Goal: Task Accomplishment & Management: Manage account settings

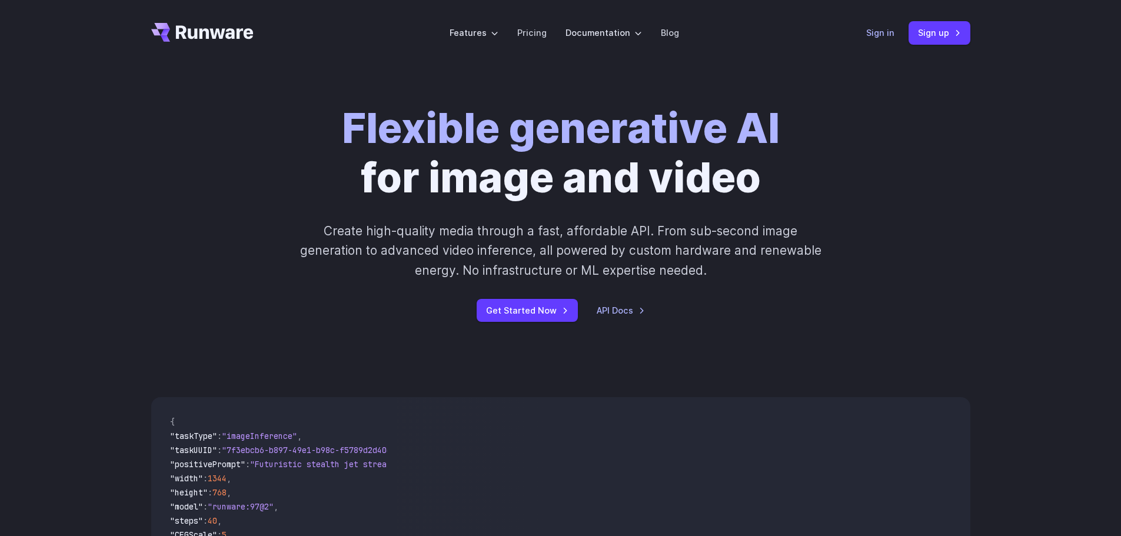
click at [883, 32] on link "Sign in" at bounding box center [880, 33] width 28 height 14
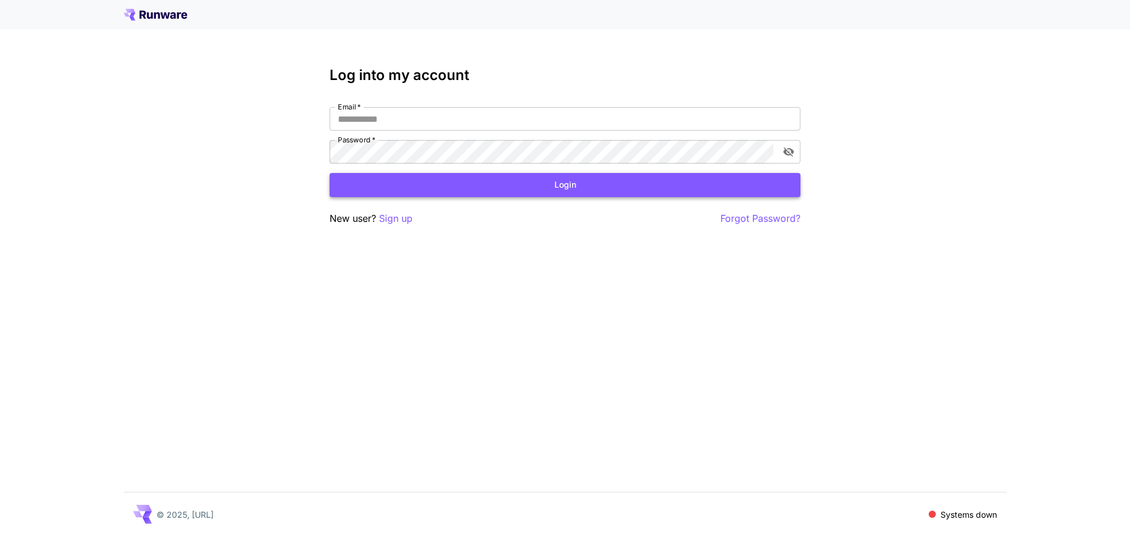
type input "**********"
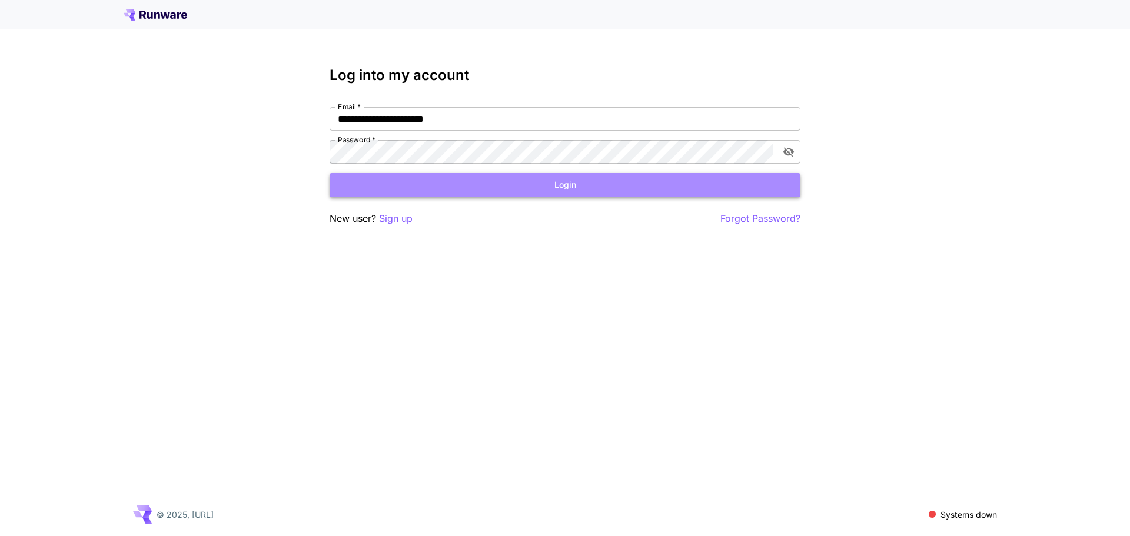
click at [574, 188] on button "Login" at bounding box center [564, 185] width 471 height 24
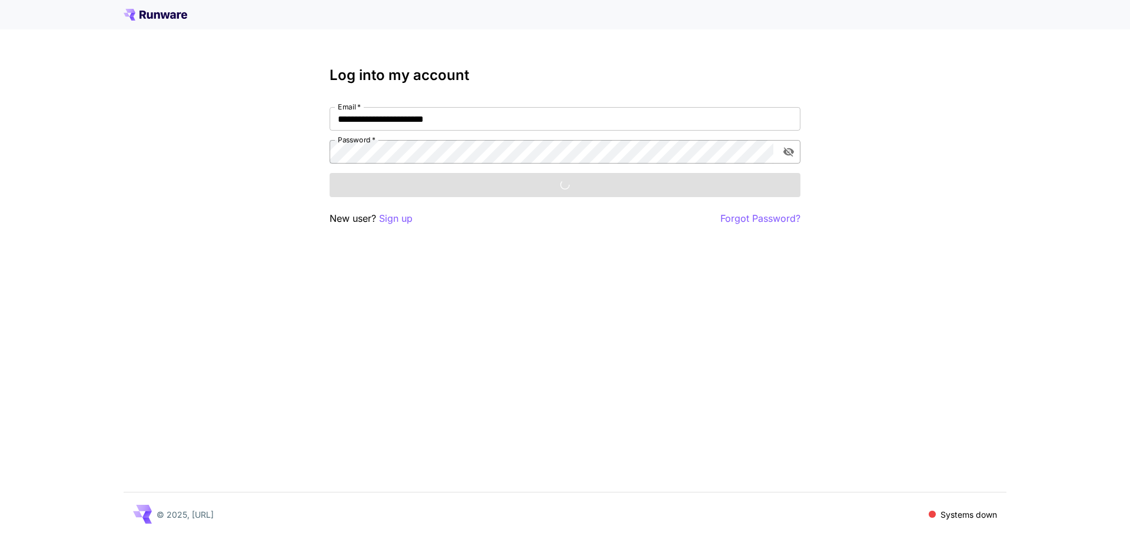
click at [790, 154] on icon "toggle password visibility" at bounding box center [788, 152] width 11 height 9
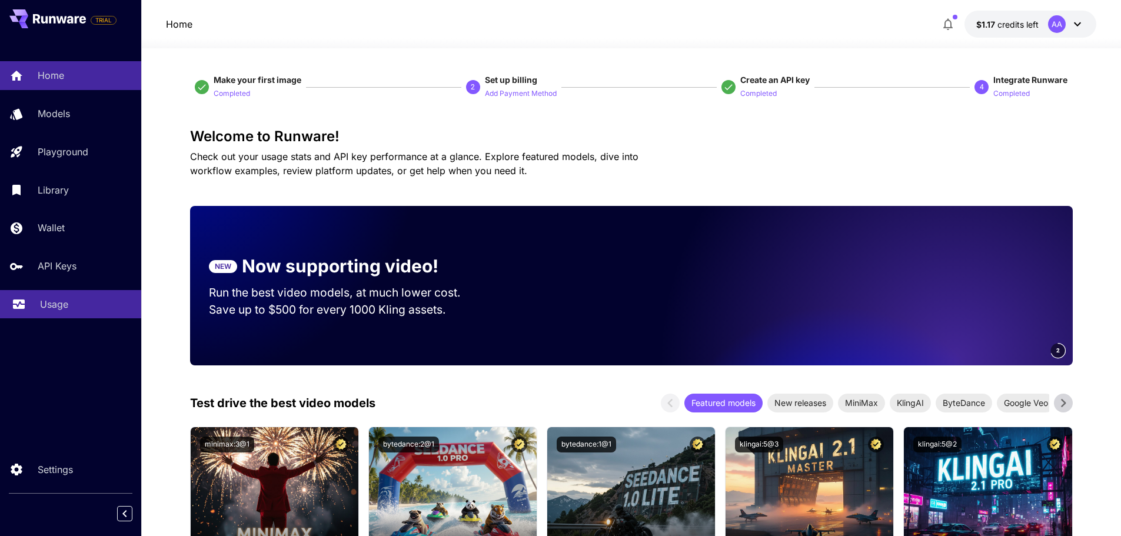
click at [64, 312] on link "Usage" at bounding box center [70, 304] width 141 height 29
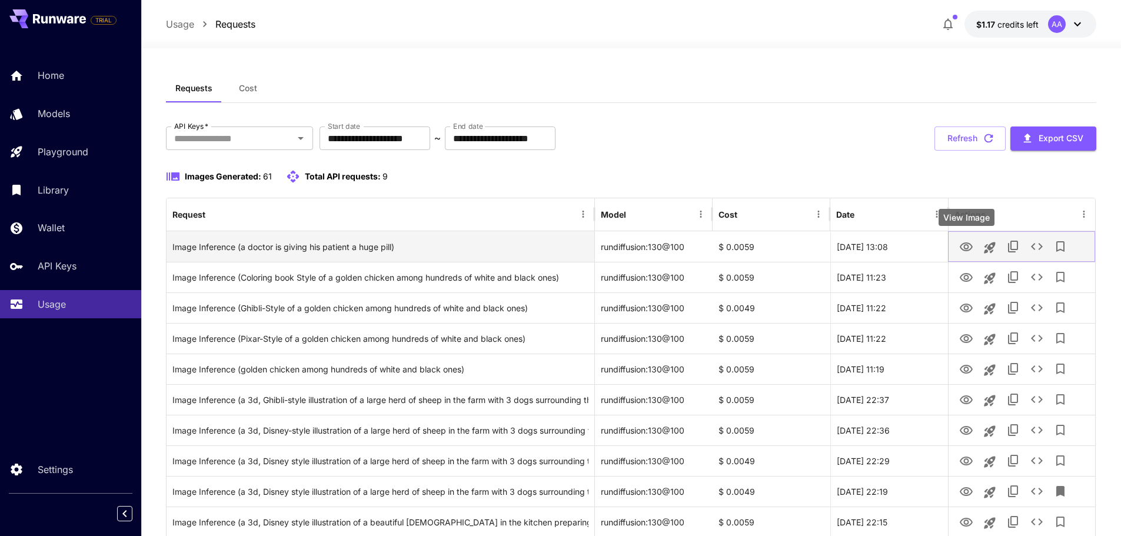
click at [963, 243] on icon "View Image" at bounding box center [966, 247] width 14 height 14
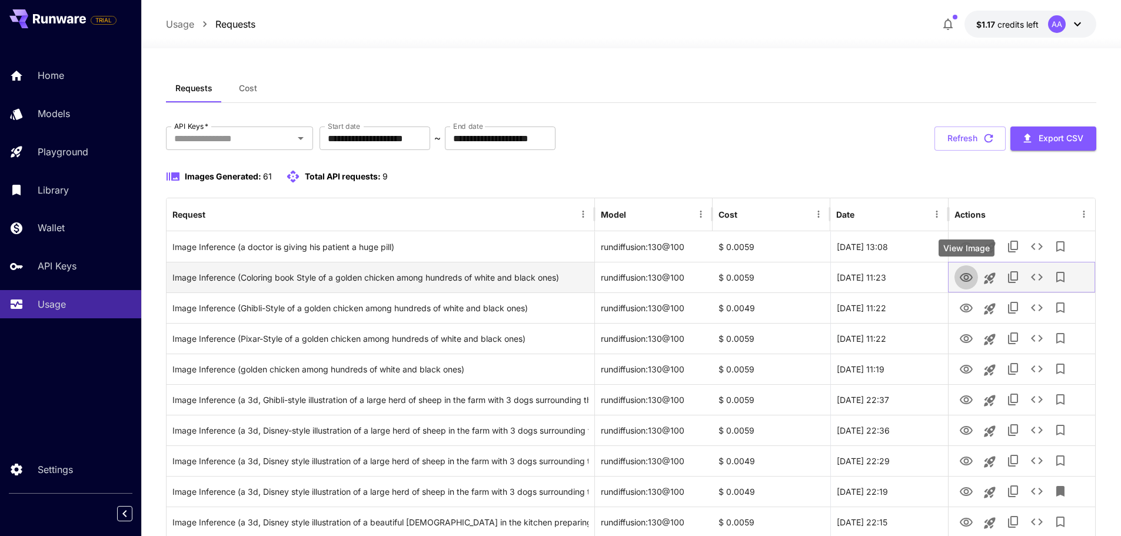
click at [967, 284] on icon "View Image" at bounding box center [966, 278] width 14 height 14
